Goal: Task Accomplishment & Management: Use online tool/utility

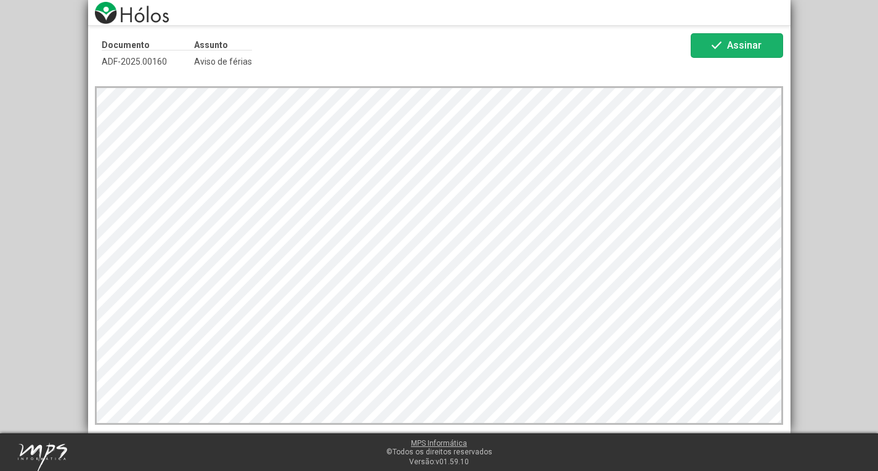
click at [744, 51] on span "check Assinar" at bounding box center [736, 46] width 55 height 22
click at [754, 44] on span "Assinar" at bounding box center [744, 45] width 35 height 12
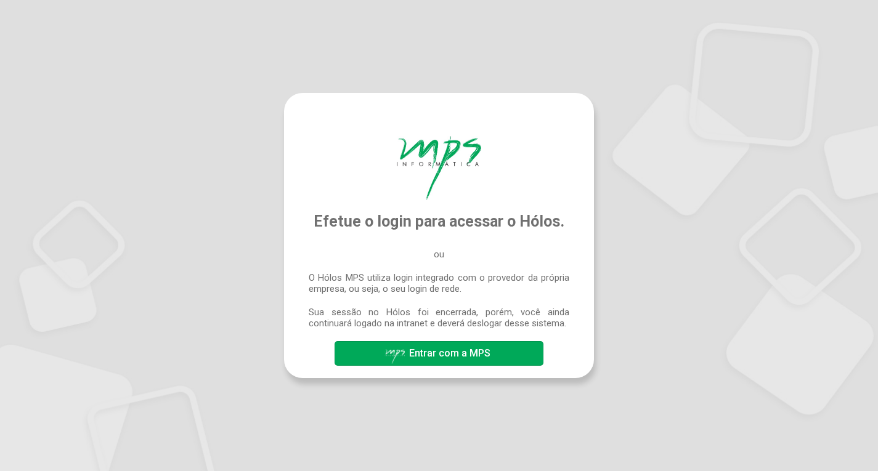
click at [486, 356] on span "Entrar com a MPS" at bounding box center [449, 354] width 81 height 12
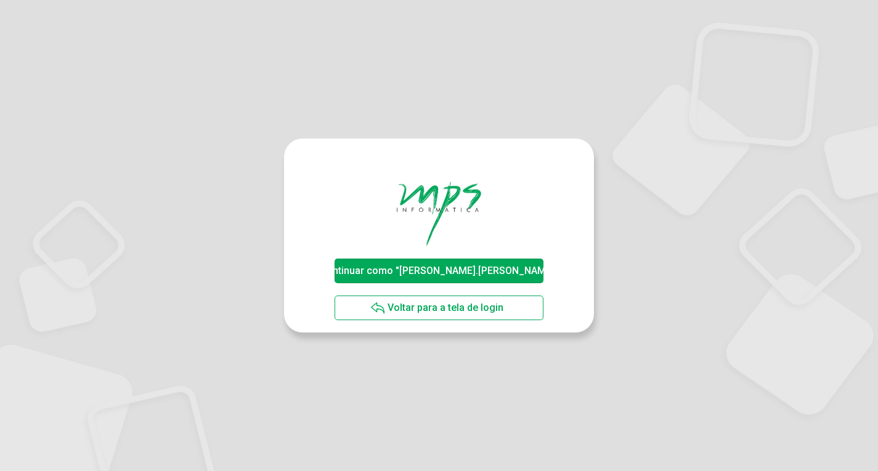
click at [438, 272] on span "Continuar como "[PERSON_NAME].[PERSON_NAME]"" at bounding box center [439, 271] width 238 height 12
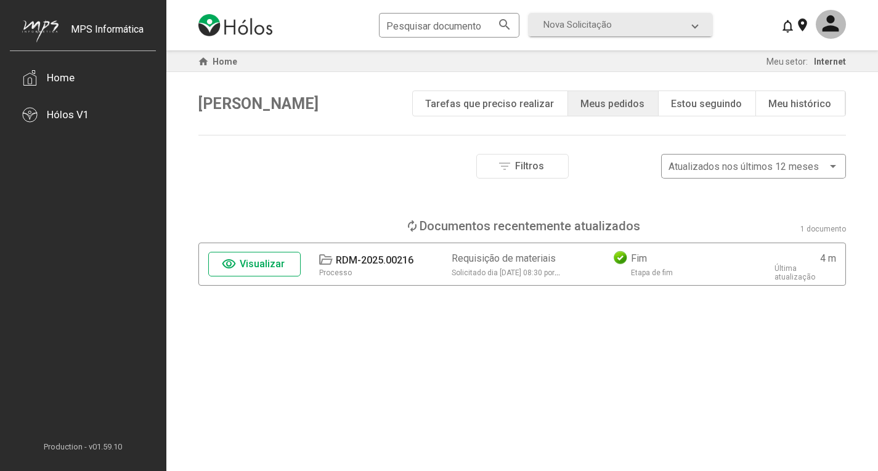
click at [277, 266] on span "Visualizar" at bounding box center [262, 264] width 45 height 12
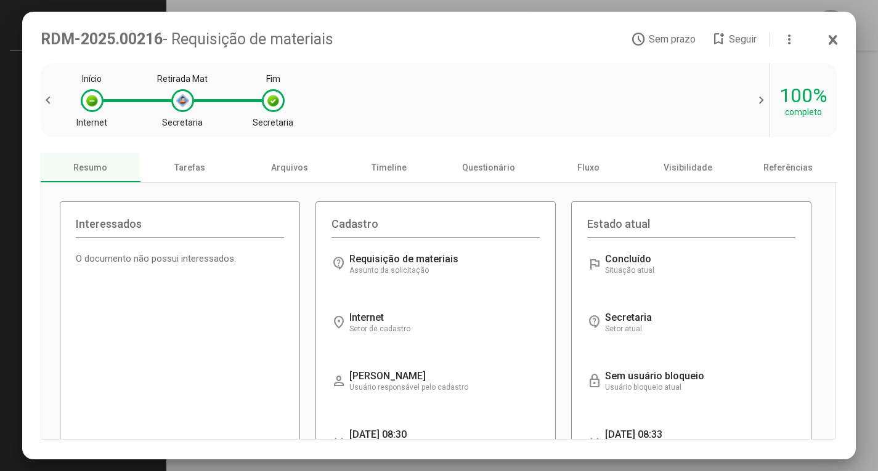
click at [838, 36] on icon at bounding box center [833, 40] width 10 height 12
